Goal: Navigation & Orientation: Find specific page/section

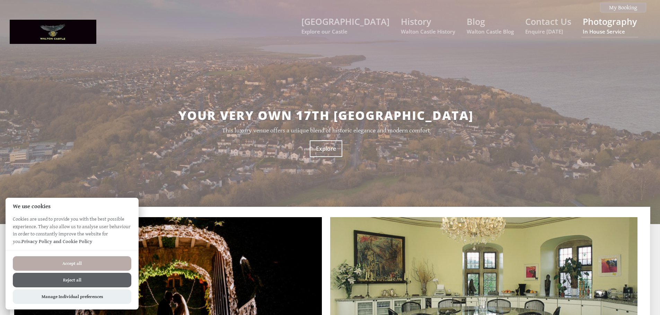
click at [586, 24] on link "Photography In House Service" at bounding box center [609, 25] width 54 height 19
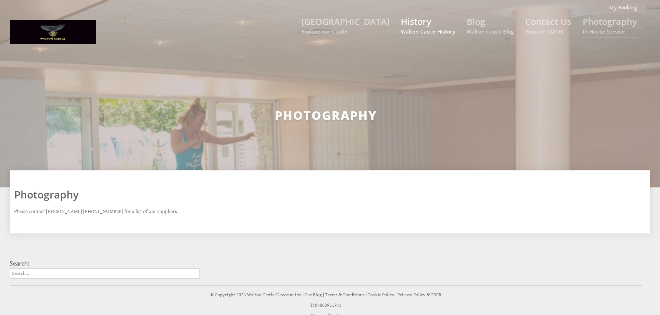
click at [418, 27] on link "History Walton Castle History" at bounding box center [428, 25] width 54 height 19
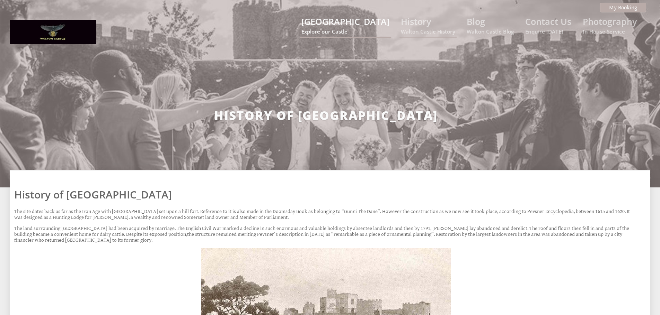
click at [353, 28] on small "Explore our Castle" at bounding box center [345, 31] width 88 height 7
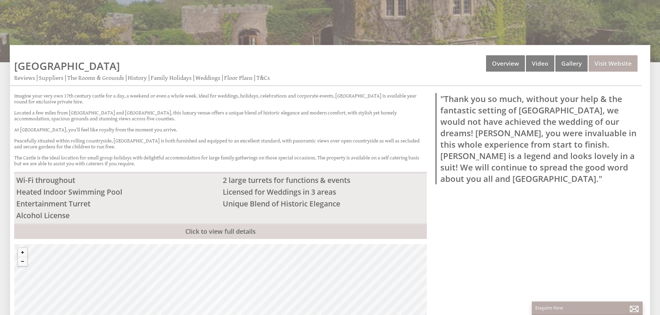
scroll to position [153, 0]
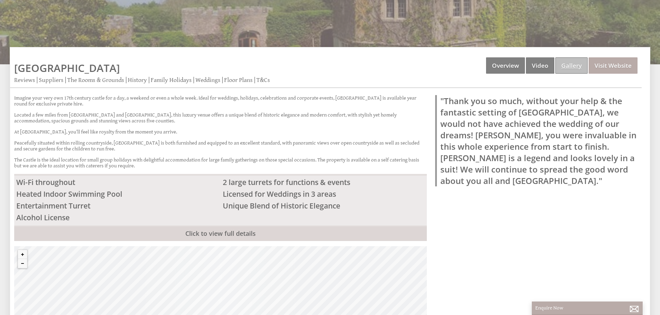
click at [577, 65] on link "Gallery" at bounding box center [571, 65] width 32 height 16
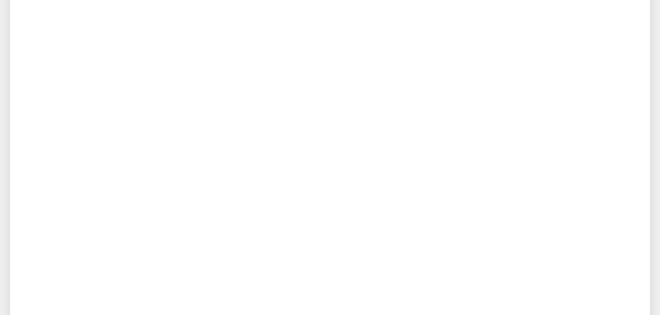
scroll to position [4779, 0]
